Goal: Register for event/course

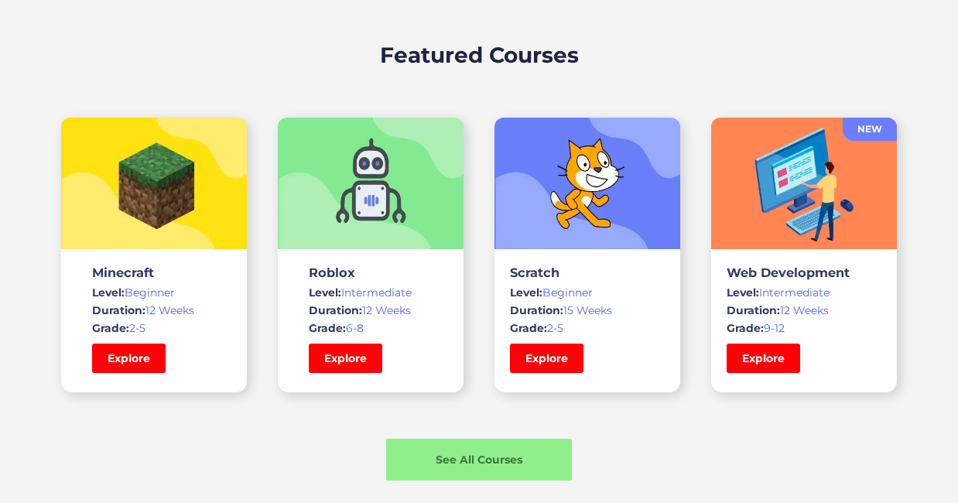
scroll to position [1045, 0]
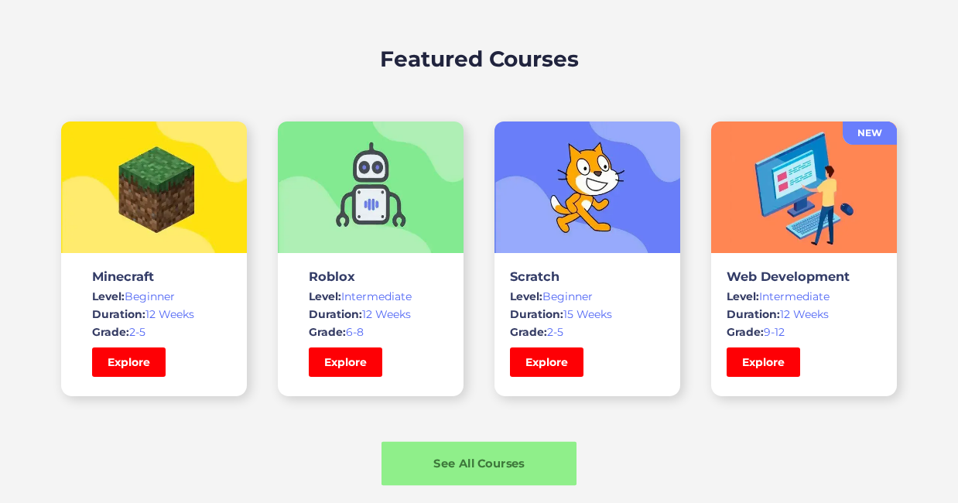
click at [504, 469] on div "See All Courses" at bounding box center [478, 464] width 195 height 16
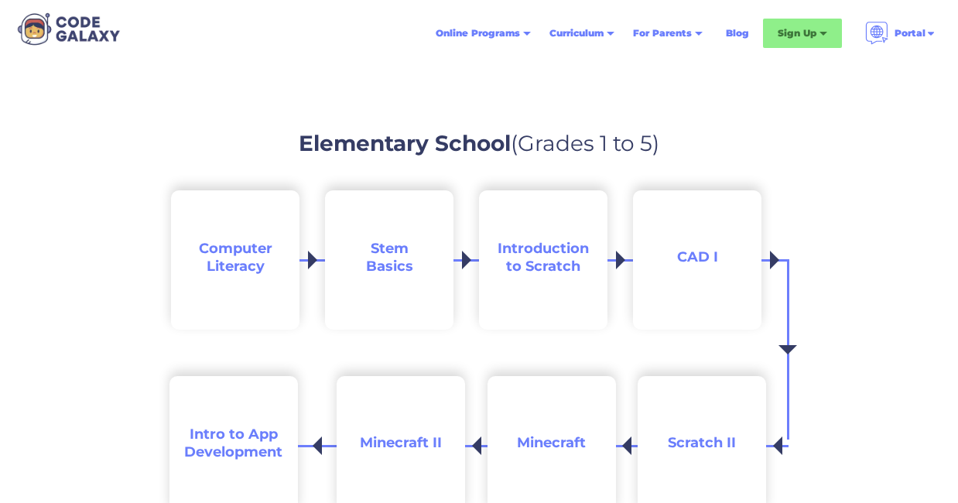
scroll to position [1451, 0]
click at [242, 251] on span "Computer Literacy" at bounding box center [236, 256] width 74 height 35
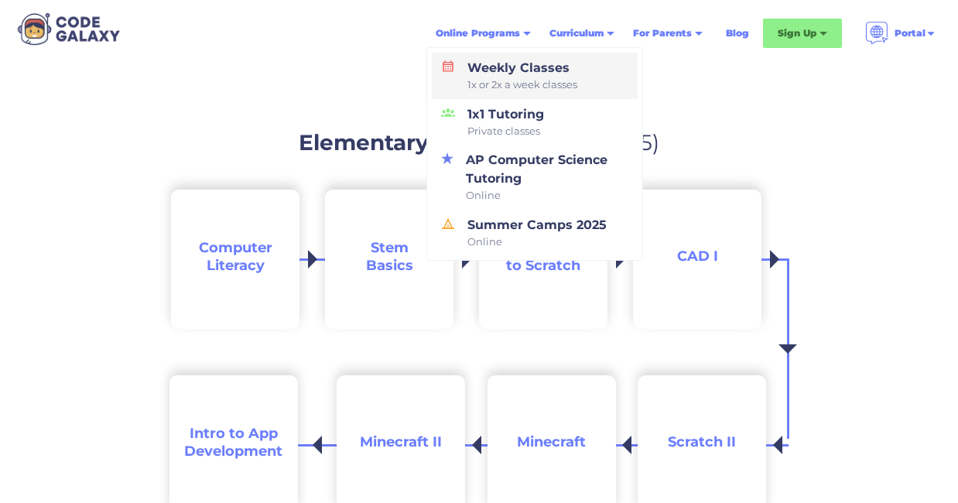
click at [499, 63] on div "Weekly Classes 1x or 2x a week classes" at bounding box center [519, 76] width 116 height 34
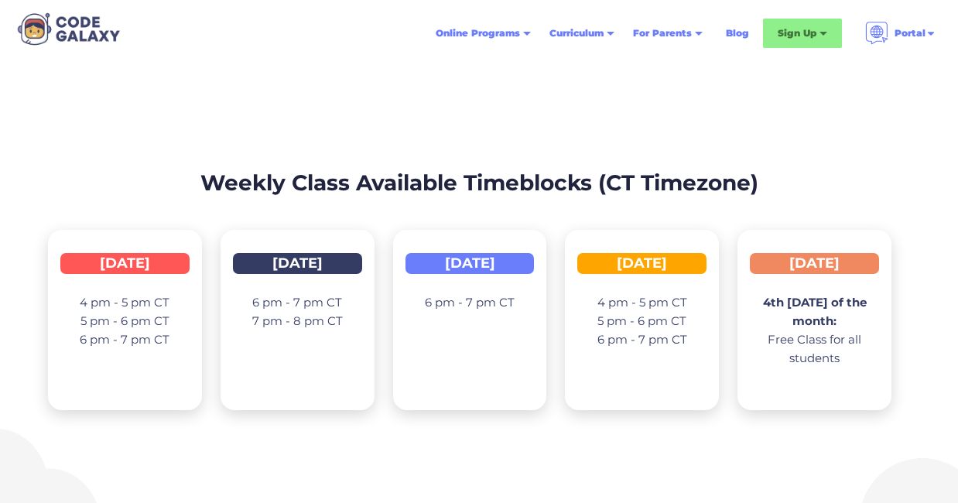
scroll to position [2340, 0]
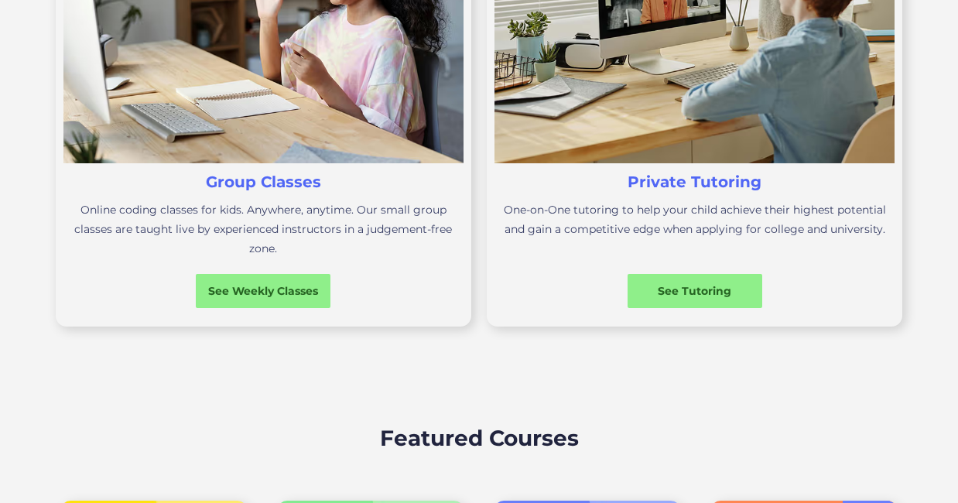
scroll to position [669, 0]
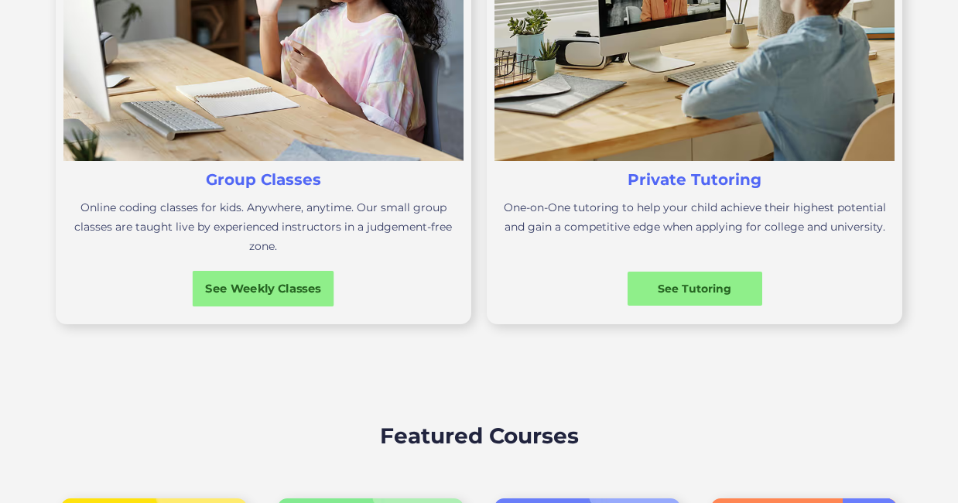
click at [242, 281] on div "See Weekly Classes" at bounding box center [264, 289] width 142 height 16
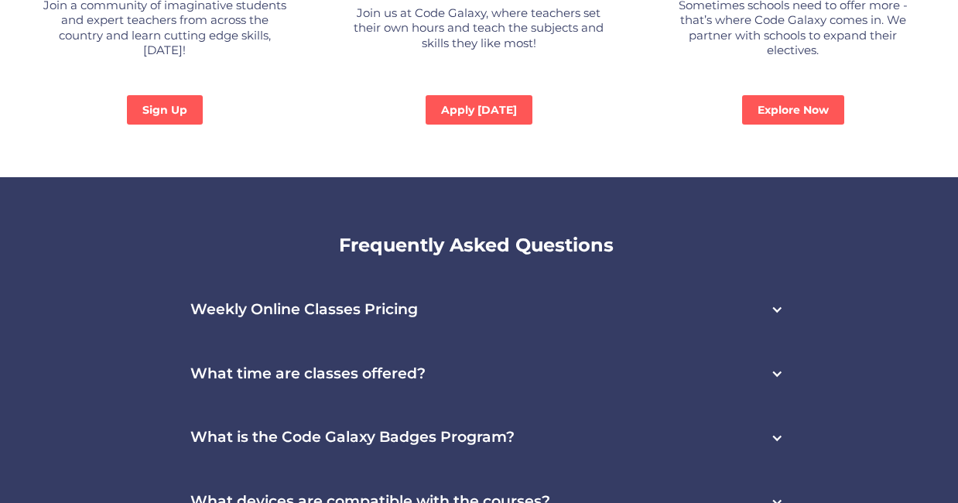
scroll to position [4030, 0]
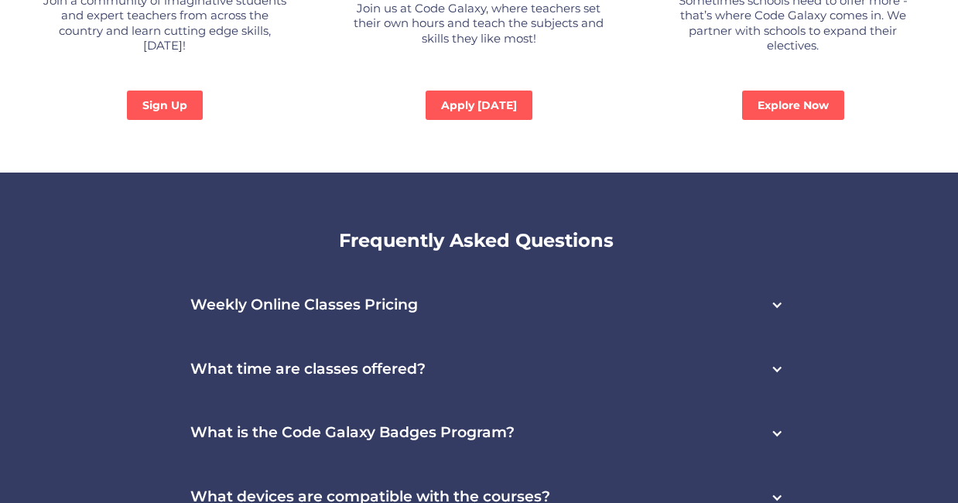
click at [775, 299] on div at bounding box center [777, 305] width 12 height 12
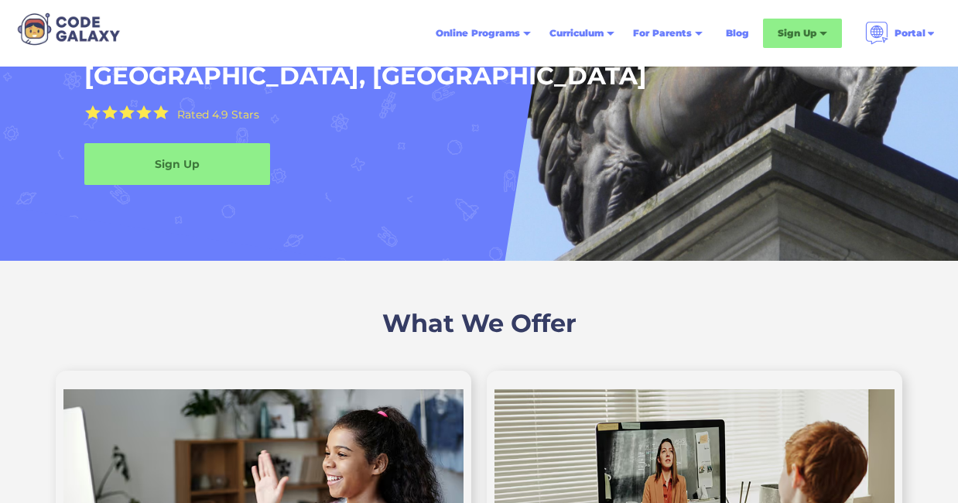
scroll to position [166, 0]
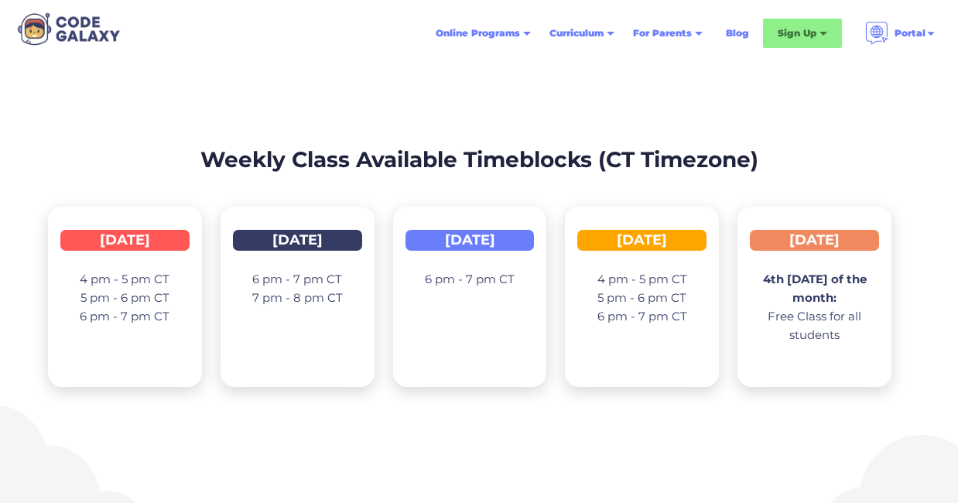
scroll to position [2444, 0]
